Goal: Find specific fact: Find specific fact

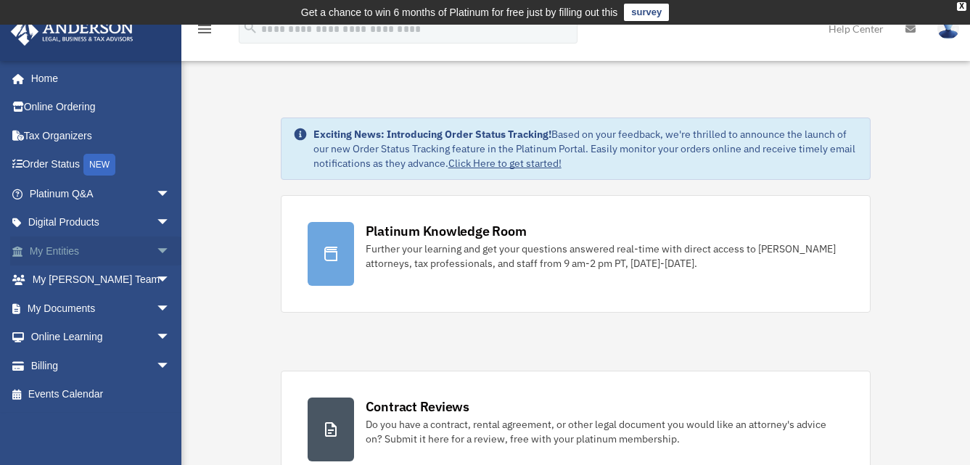
click at [66, 252] on link "My Entities arrow_drop_down" at bounding box center [101, 251] width 182 height 29
click at [156, 250] on span "arrow_drop_down" at bounding box center [170, 252] width 29 height 30
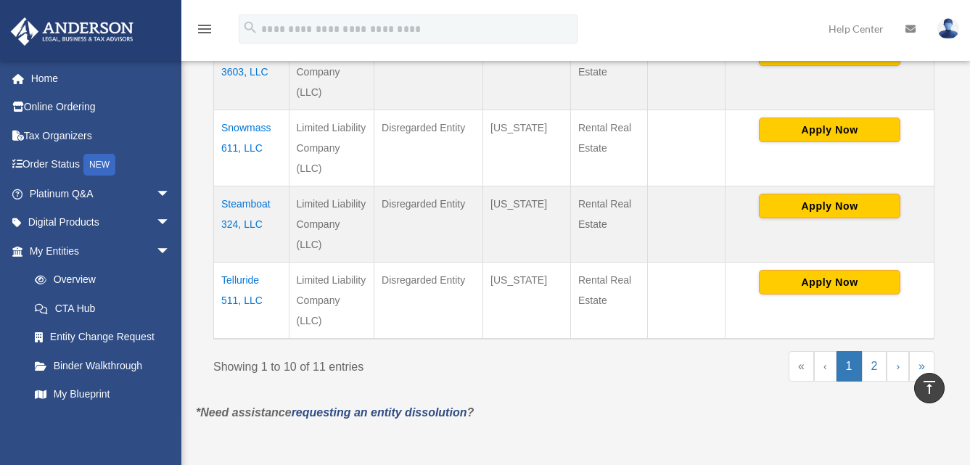
scroll to position [896, 0]
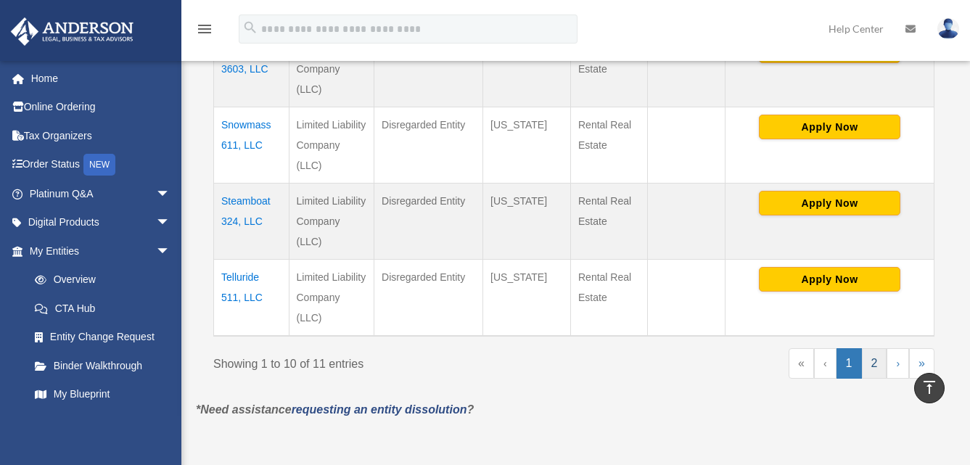
click at [875, 364] on link "2" at bounding box center [874, 363] width 25 height 30
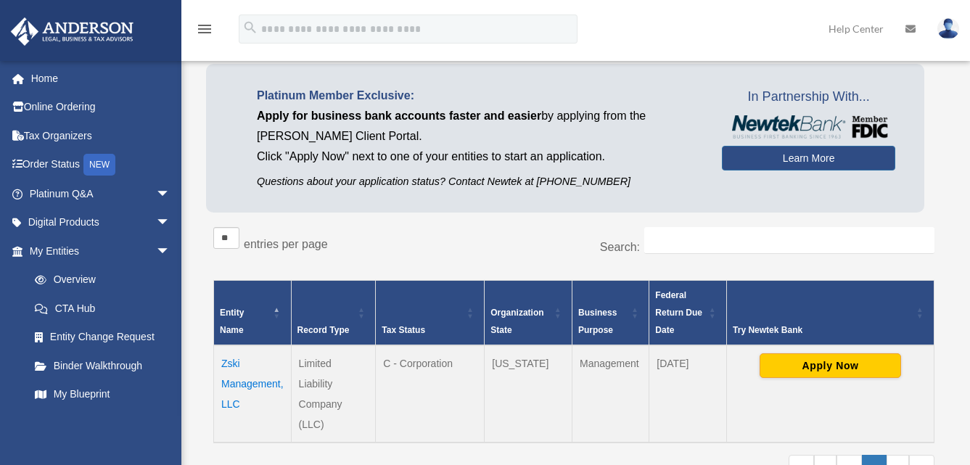
scroll to position [105, 0]
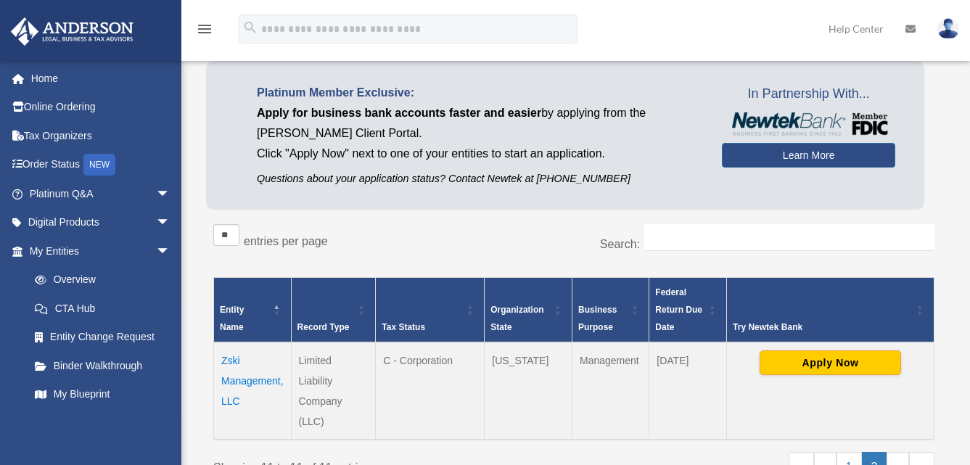
click at [239, 377] on td "Zski Management, LLC" at bounding box center [253, 391] width 78 height 97
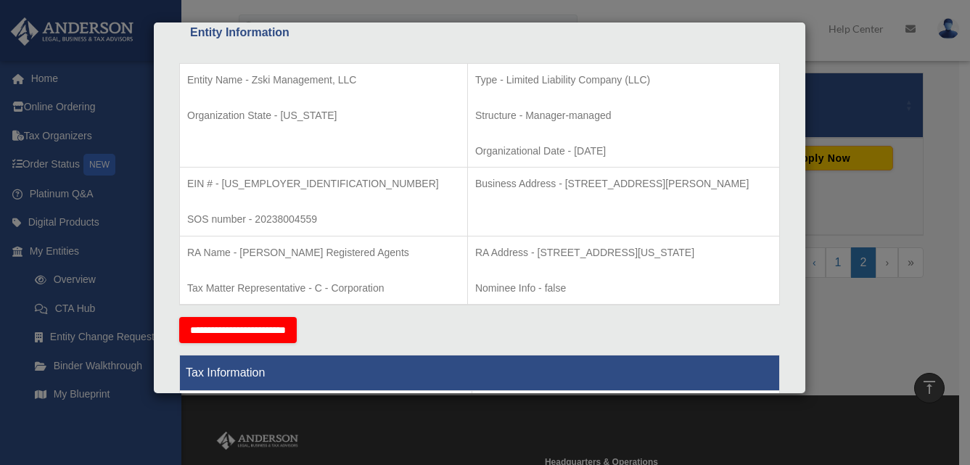
scroll to position [279, 0]
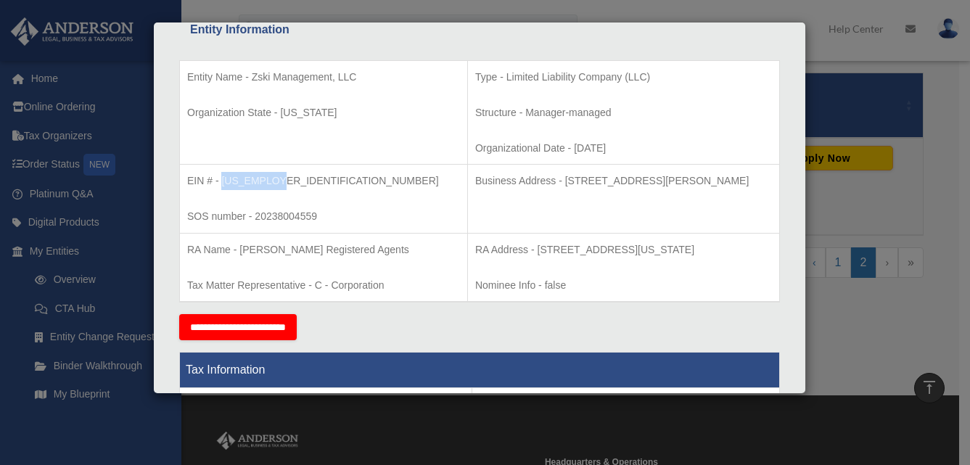
drag, startPoint x: 279, startPoint y: 181, endPoint x: 222, endPoint y: 179, distance: 56.7
click at [222, 179] on p "EIN # - [US_EMPLOYER_IDENTIFICATION_NUMBER]" at bounding box center [323, 181] width 273 height 18
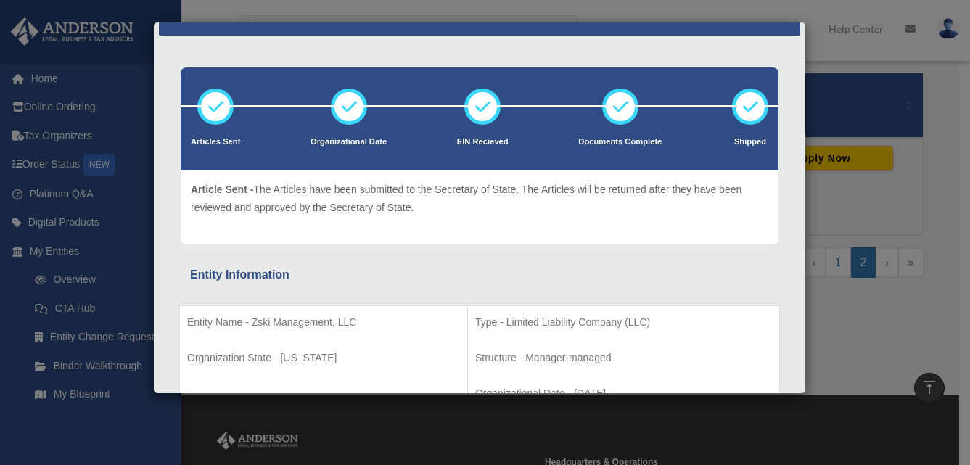
scroll to position [0, 0]
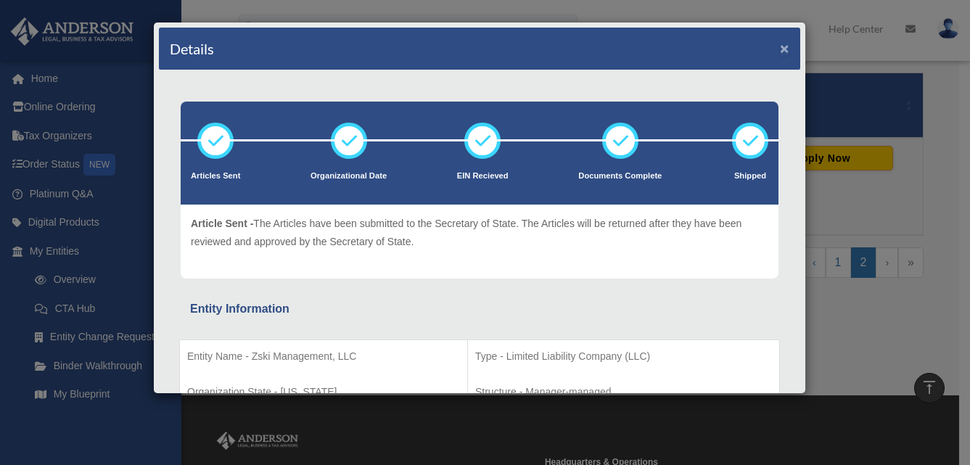
click at [780, 54] on button "×" at bounding box center [784, 48] width 9 height 15
